Goal: Information Seeking & Learning: Learn about a topic

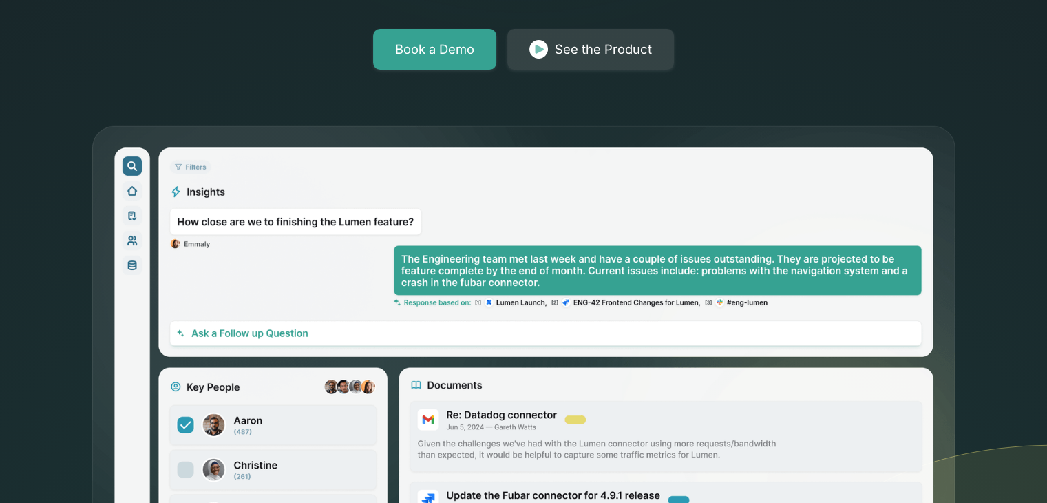
scroll to position [207, 0]
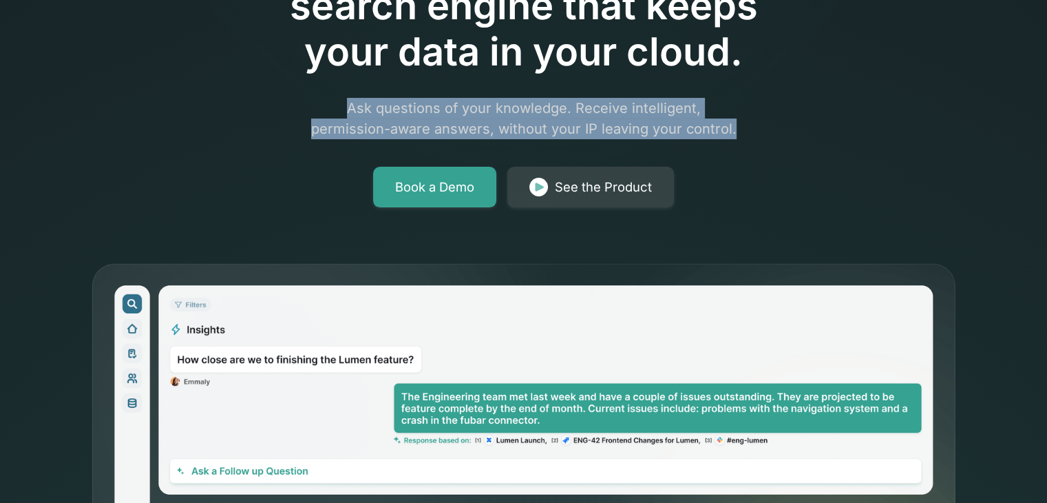
drag, startPoint x: 350, startPoint y: 107, endPoint x: 736, endPoint y: 127, distance: 386.1
click at [736, 127] on p "Ask questions of your knowledge. Receive intelligent, permission-aware answers,…" at bounding box center [524, 118] width 529 height 41
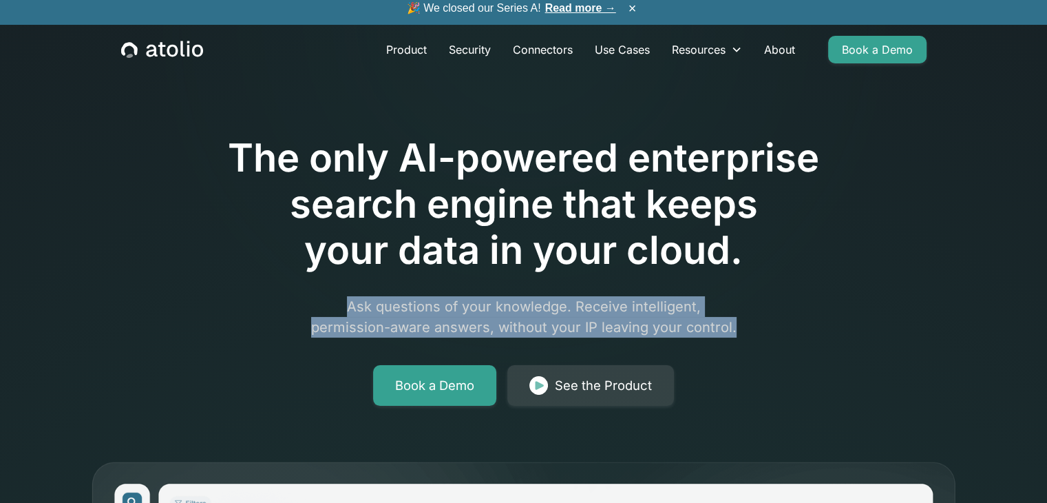
scroll to position [0, 0]
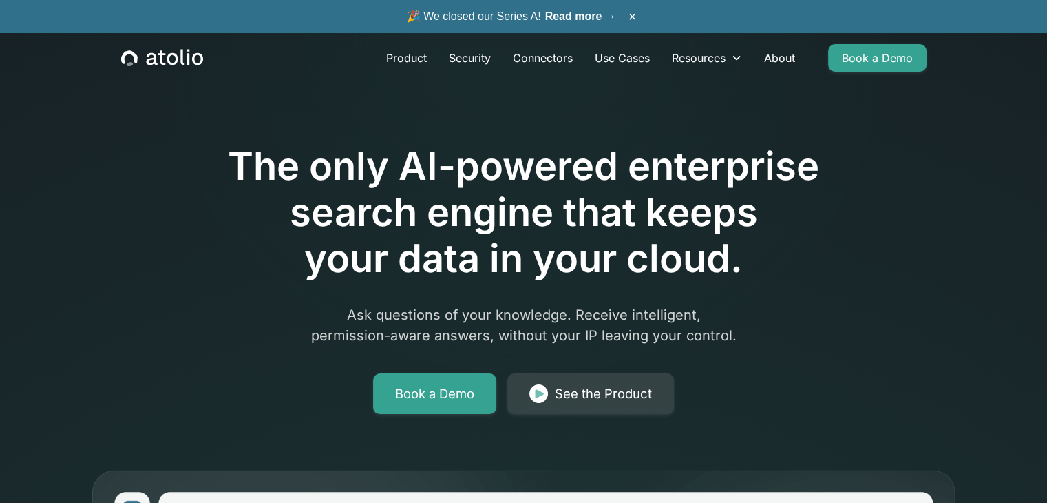
click at [840, 225] on h1 "The only AI-powered enterprise search engine that keeps your data in your cloud." at bounding box center [523, 212] width 705 height 139
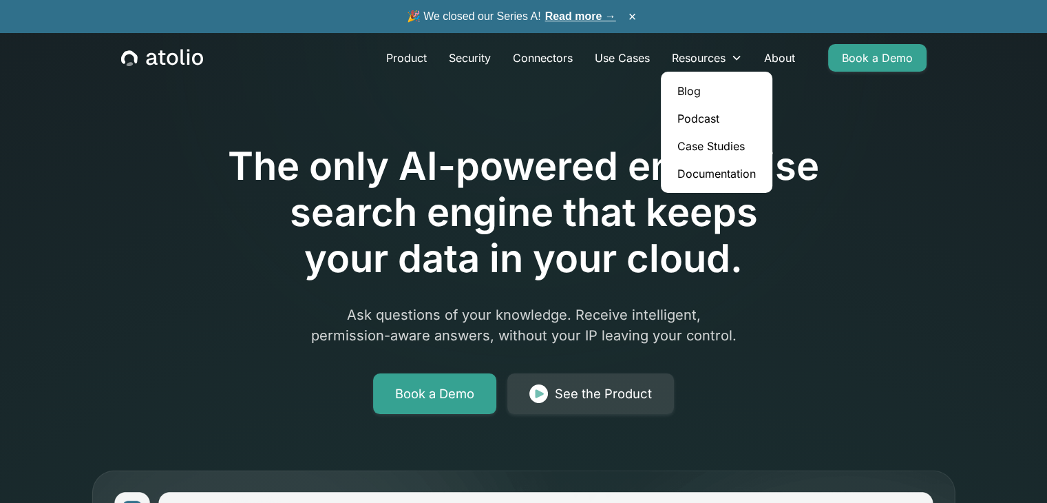
click at [714, 147] on link "Case Studies" at bounding box center [717, 146] width 101 height 28
